Goal: Information Seeking & Learning: Learn about a topic

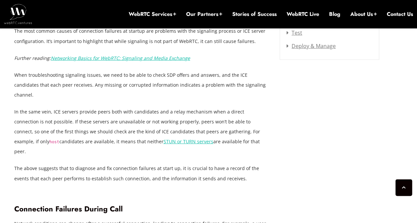
scroll to position [970, 0]
click at [77, 120] on p "In the same vein, ICE servers provide peers both with candidates and a relay me…" at bounding box center [141, 132] width 255 height 50
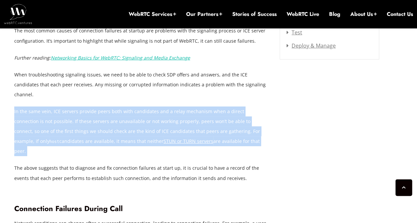
click at [77, 120] on p "In the same vein, ICE servers provide peers both with candidates and a relay me…" at bounding box center [141, 132] width 255 height 50
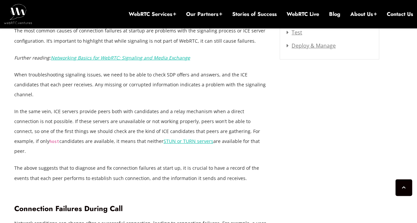
drag, startPoint x: 77, startPoint y: 120, endPoint x: 73, endPoint y: 140, distance: 20.3
click at [73, 163] on p "The above suggests that to diagnose and fix connection failures at start up, it…" at bounding box center [141, 173] width 255 height 20
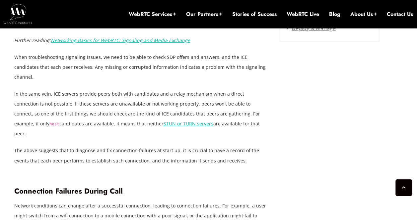
scroll to position [987, 0]
click at [55, 146] on p "The above suggests that to diagnose and fix connection failures at start up, it…" at bounding box center [141, 156] width 255 height 20
click at [53, 89] on p "In the same vein, ICE servers provide peers both with candidates and a relay me…" at bounding box center [141, 114] width 255 height 50
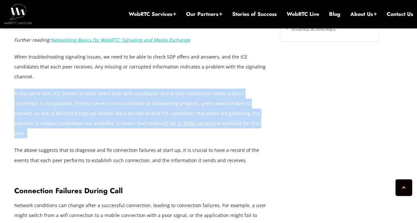
click at [53, 89] on p "In the same vein, ICE servers provide peers both with candidates and a relay me…" at bounding box center [141, 114] width 255 height 50
drag, startPoint x: 53, startPoint y: 82, endPoint x: 50, endPoint y: 103, distance: 21.4
click at [50, 103] on p "In the same vein, ICE servers provide peers both with candidates and a relay me…" at bounding box center [141, 114] width 255 height 50
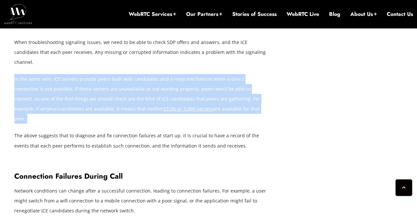
scroll to position [1002, 0]
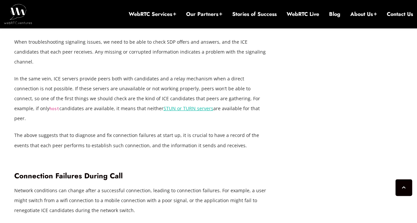
click at [42, 131] on p "The above suggests that to diagnose and fix connection failures at start up, it…" at bounding box center [141, 141] width 255 height 20
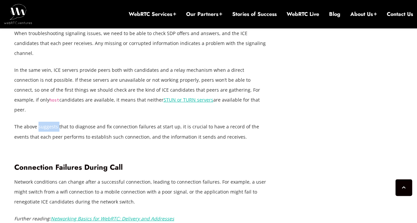
scroll to position [1026, 0]
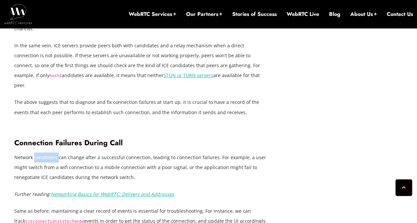
scroll to position [1044, 0]
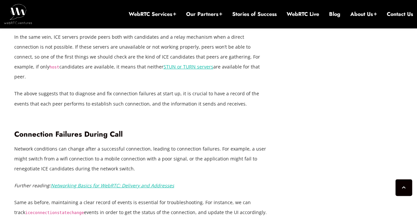
click at [72, 144] on p "Network conditions can change after a successful connection, leading to connect…" at bounding box center [141, 159] width 255 height 30
drag, startPoint x: 72, startPoint y: 132, endPoint x: 114, endPoint y: 130, distance: 41.5
click at [114, 144] on p "Network conditions can change after a successful connection, leading to connect…" at bounding box center [141, 159] width 255 height 30
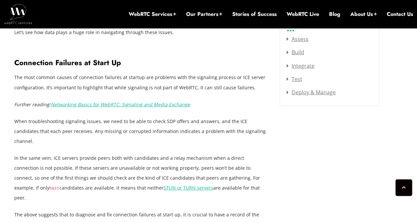
scroll to position [923, 0]
click at [129, 101] on em "Networking Basics for WebRTC: Signaling and Media Exchange" at bounding box center [120, 104] width 139 height 6
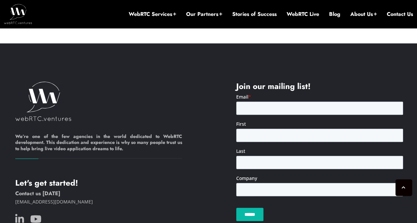
scroll to position [2715, 0]
